Goal: Information Seeking & Learning: Compare options

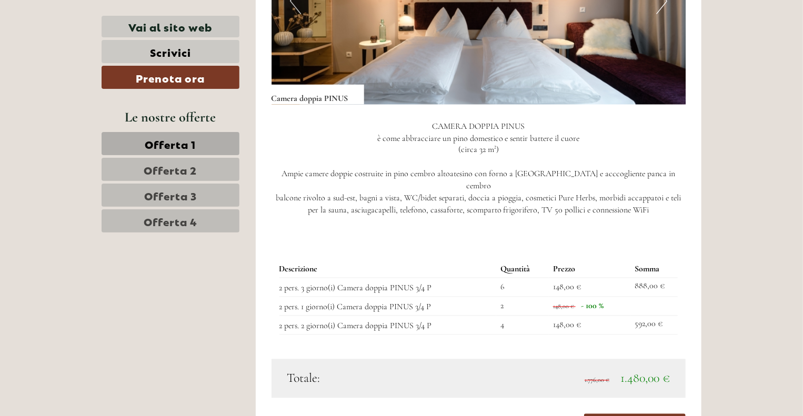
scroll to position [842, 0]
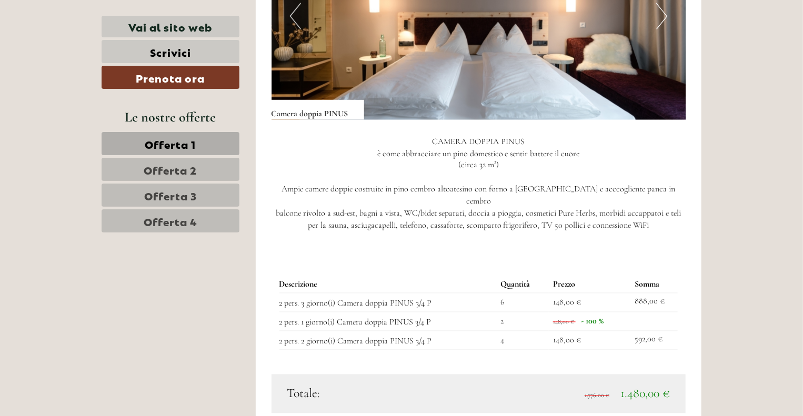
click at [183, 148] on span "Offerta 1" at bounding box center [170, 143] width 51 height 15
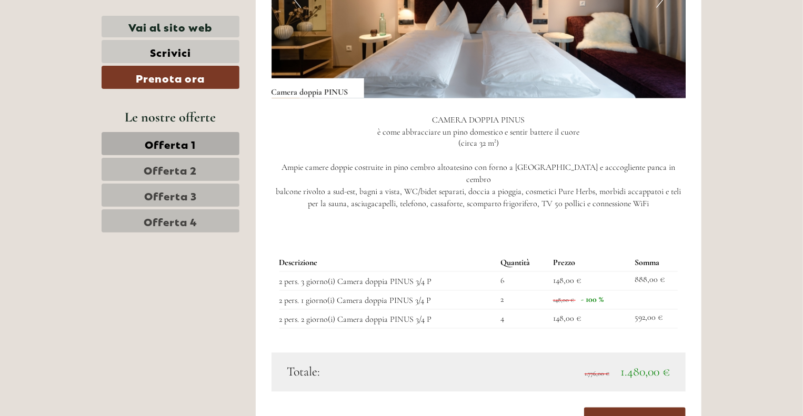
scroll to position [941, 0]
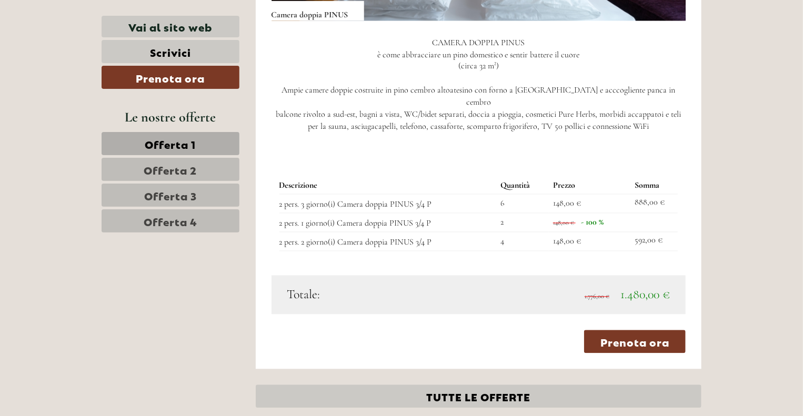
click at [217, 169] on link "Offerta 2" at bounding box center [171, 169] width 138 height 23
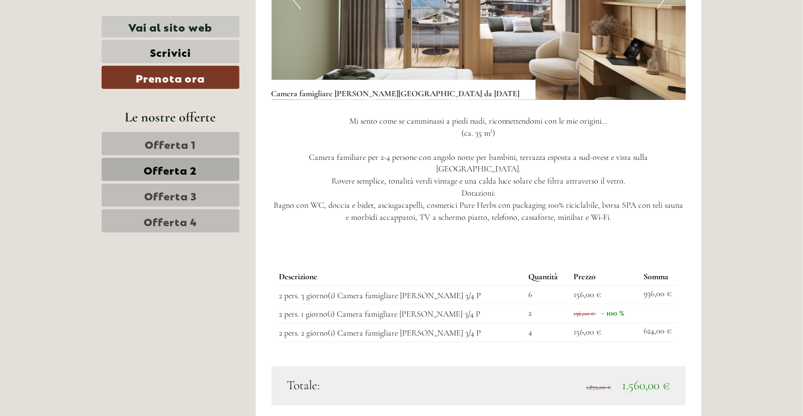
scroll to position [941, 0]
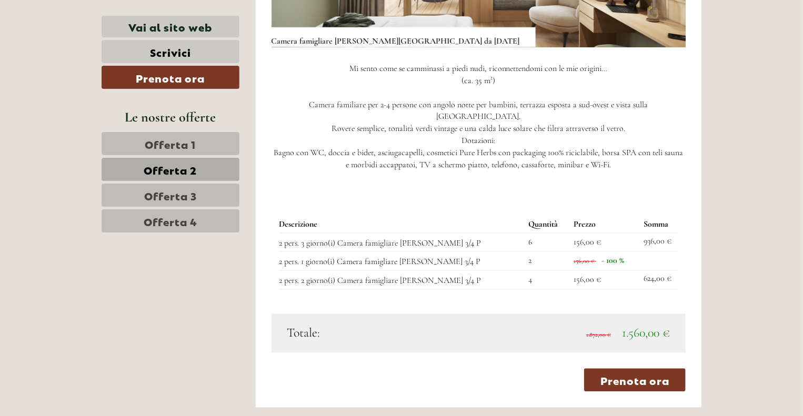
click at [145, 193] on span "Offerta 3" at bounding box center [170, 195] width 53 height 15
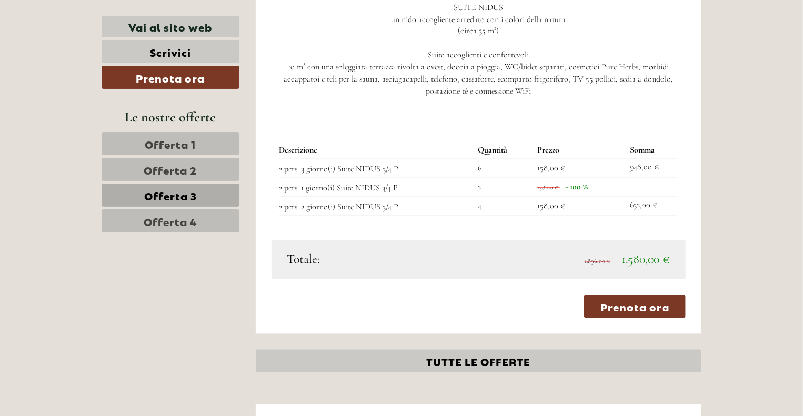
scroll to position [835, 0]
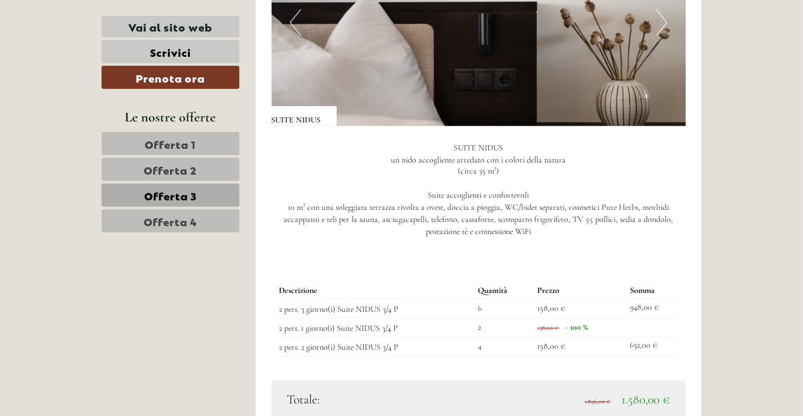
click at [215, 219] on link "Offerta 4" at bounding box center [171, 220] width 138 height 23
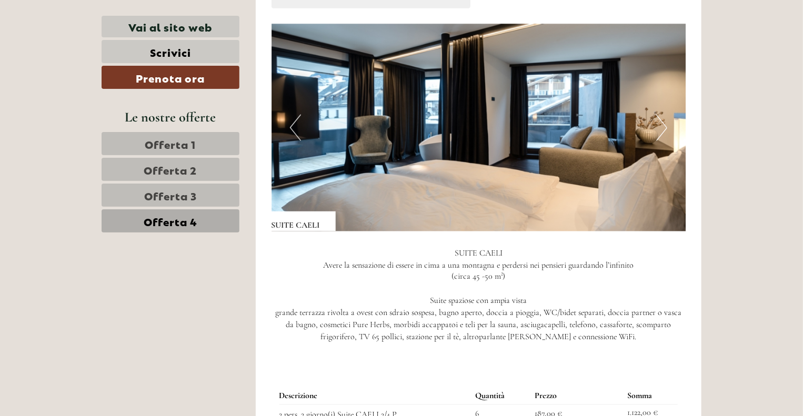
scroll to position [625, 0]
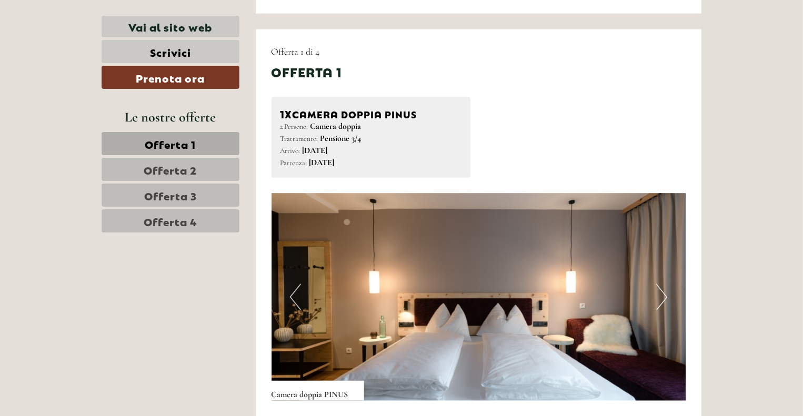
scroll to position [701, 0]
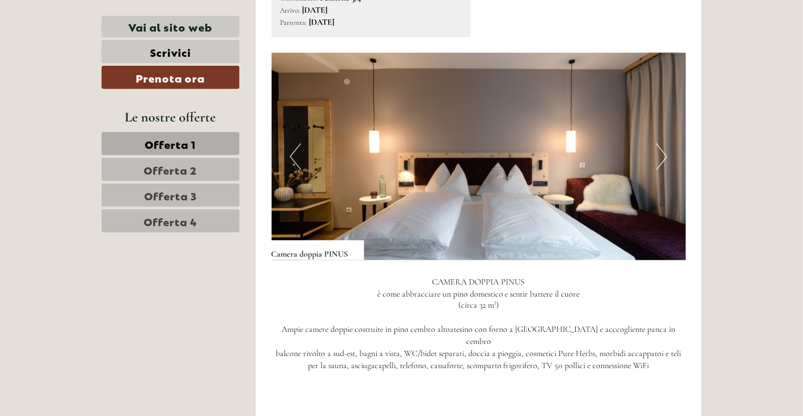
click at [664, 155] on button "Next" at bounding box center [661, 157] width 11 height 26
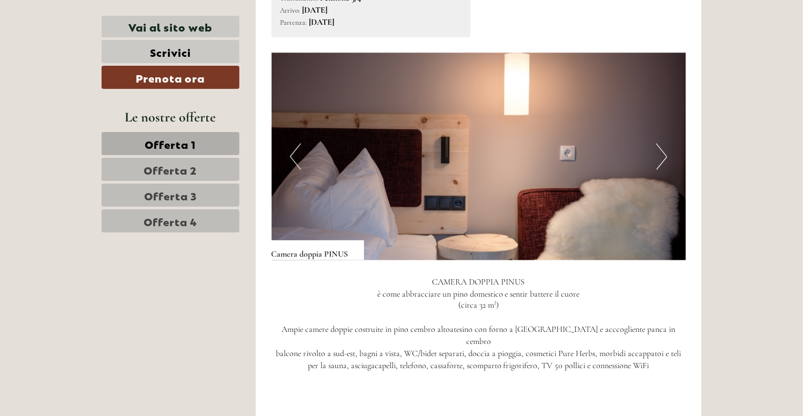
click at [664, 155] on button "Next" at bounding box center [661, 157] width 11 height 26
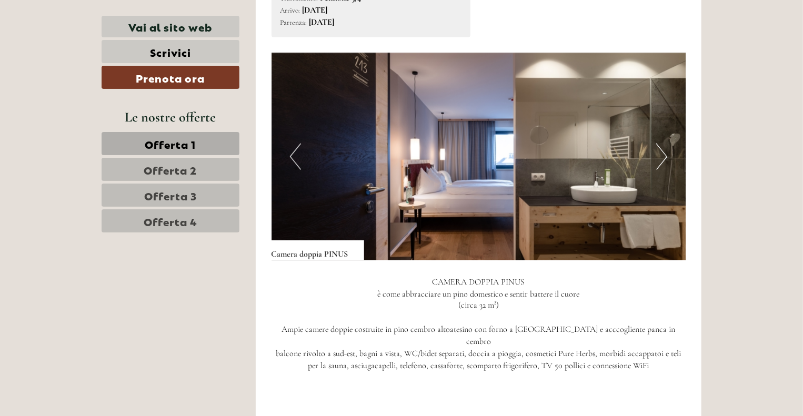
click at [664, 155] on button "Next" at bounding box center [661, 157] width 11 height 26
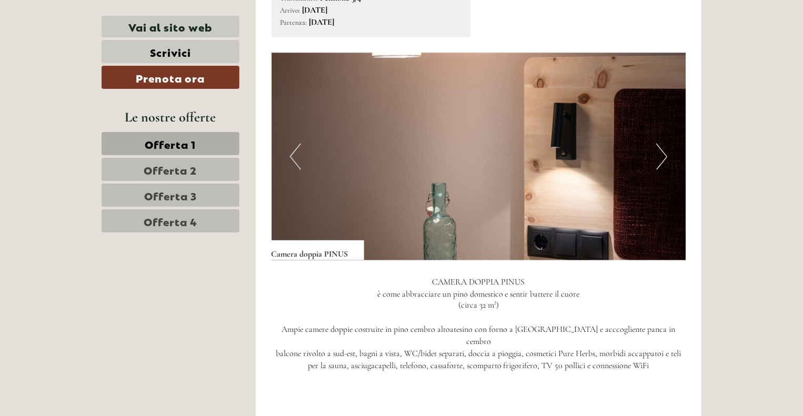
click at [664, 155] on button "Next" at bounding box center [661, 157] width 11 height 26
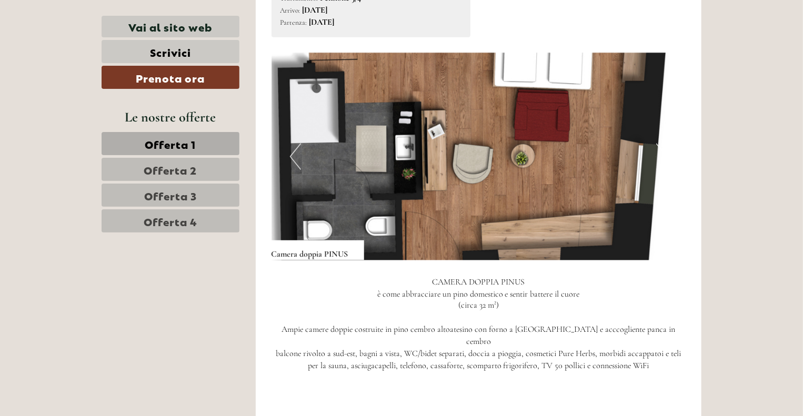
click at [664, 155] on button "Next" at bounding box center [661, 157] width 11 height 26
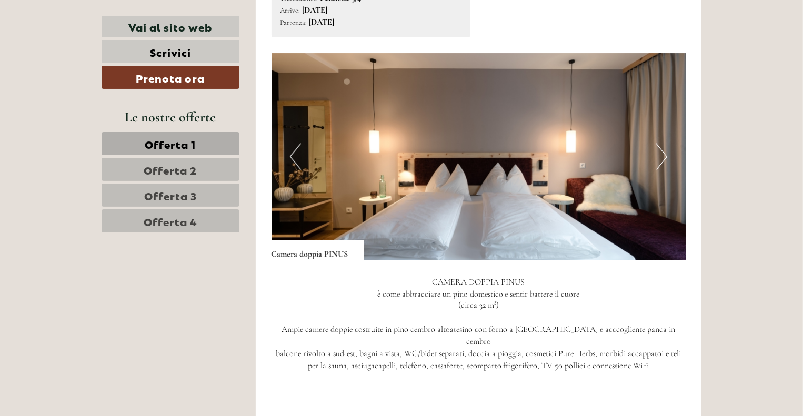
click at [664, 155] on button "Next" at bounding box center [661, 157] width 11 height 26
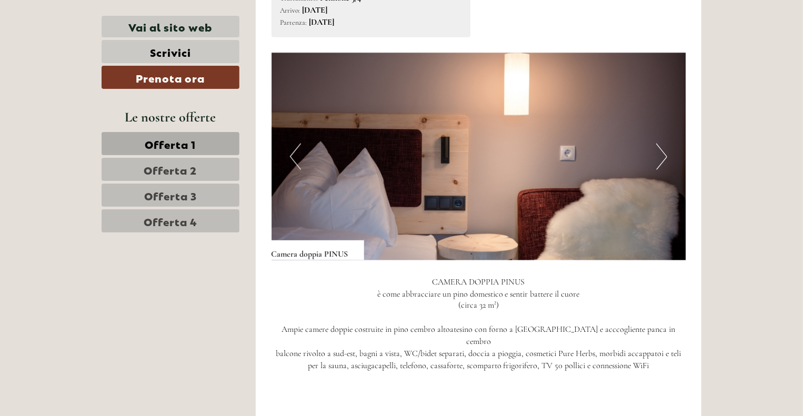
click at [664, 155] on button "Next" at bounding box center [661, 157] width 11 height 26
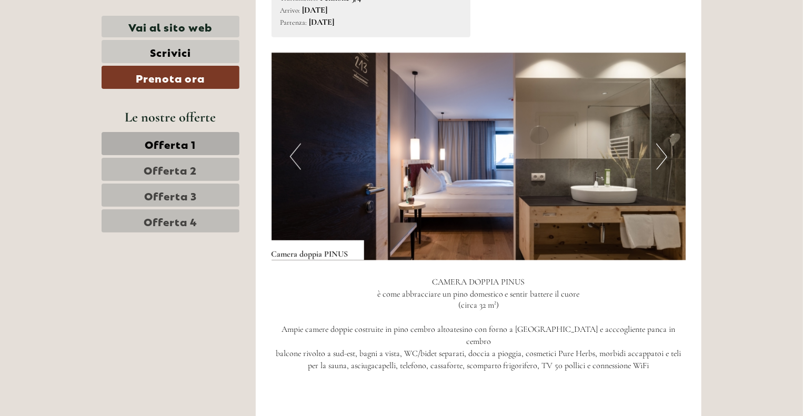
click at [664, 155] on button "Next" at bounding box center [661, 157] width 11 height 26
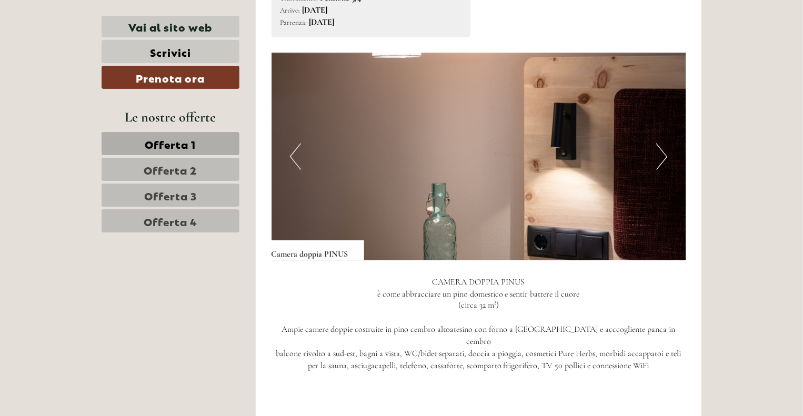
click at [664, 155] on button "Next" at bounding box center [661, 157] width 11 height 26
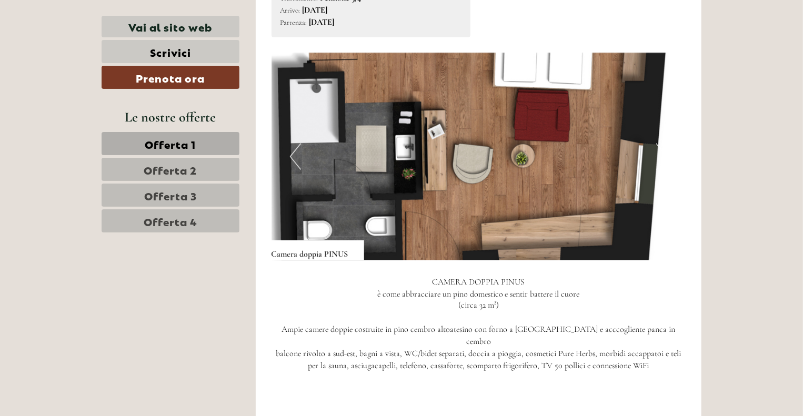
click at [664, 155] on button "Next" at bounding box center [661, 157] width 11 height 26
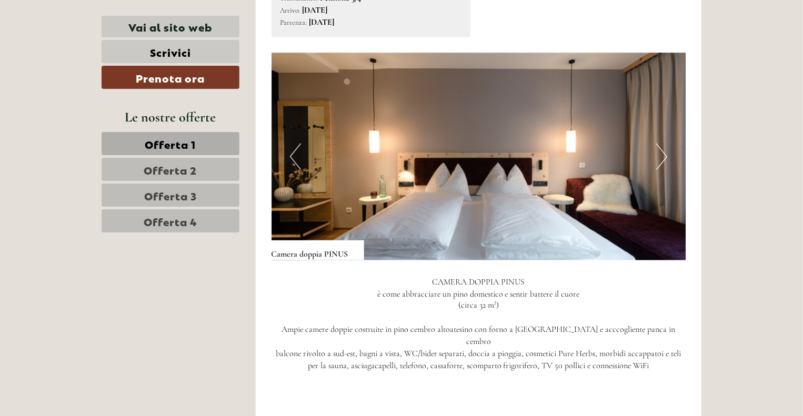
click at [664, 155] on button "Next" at bounding box center [661, 157] width 11 height 26
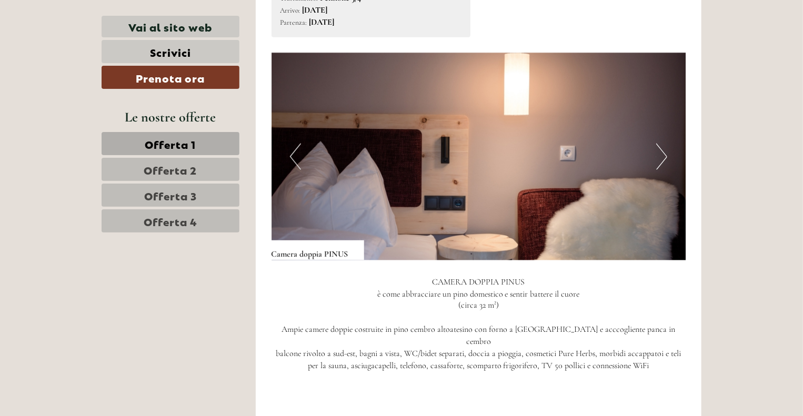
click at [664, 155] on button "Next" at bounding box center [661, 157] width 11 height 26
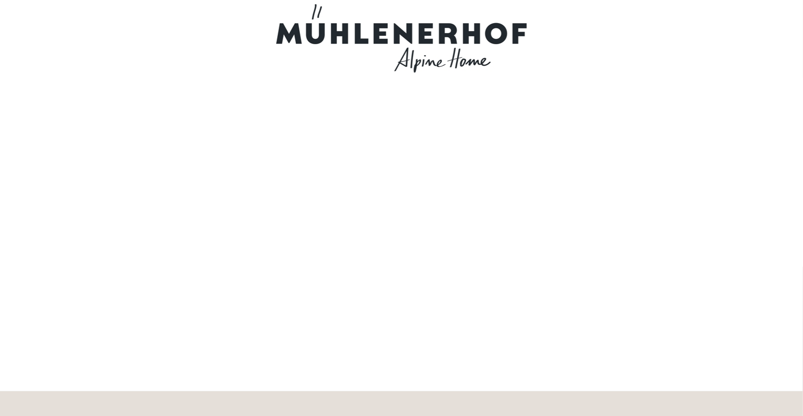
scroll to position [0, 0]
